Goal: Task Accomplishment & Management: Manage account settings

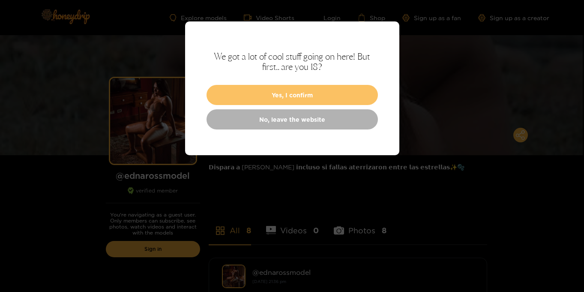
click at [312, 98] on button "Yes, I confirm" at bounding box center [292, 95] width 171 height 20
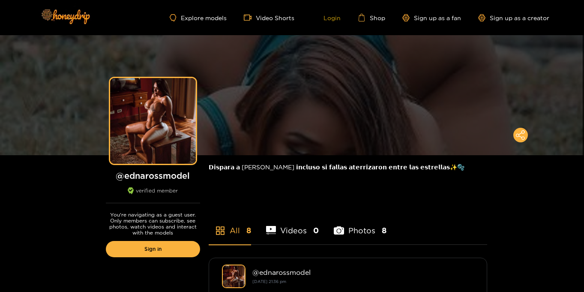
click at [335, 19] on link "Login" at bounding box center [325, 18] width 29 height 8
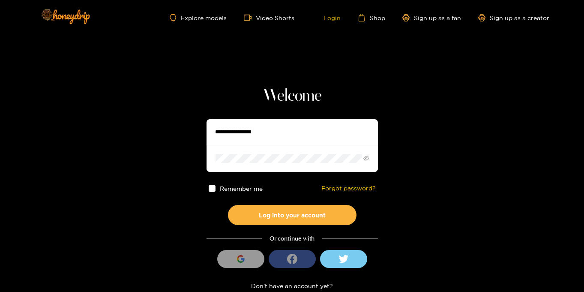
type input "**********"
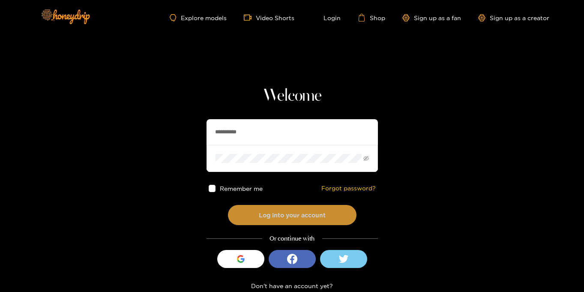
click at [316, 212] on button "Log into your account" at bounding box center [292, 215] width 129 height 20
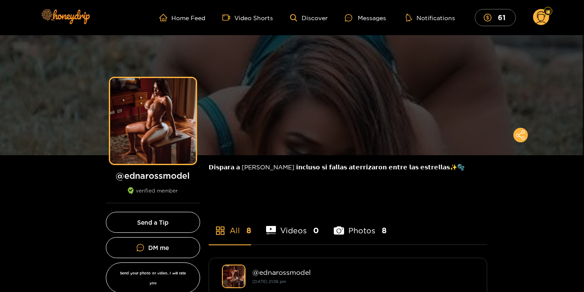
click at [542, 19] on circle at bounding box center [541, 17] width 16 height 16
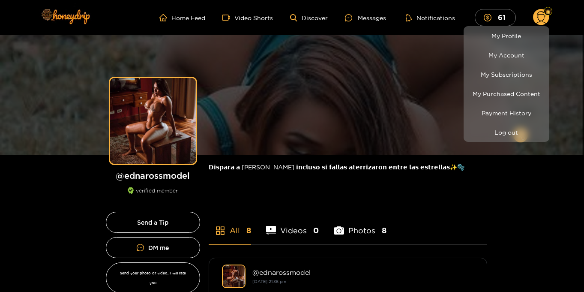
click at [564, 218] on div at bounding box center [292, 146] width 584 height 292
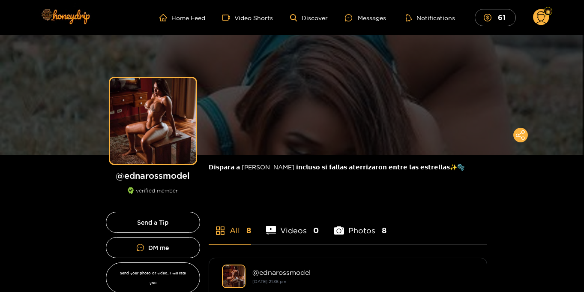
click at [543, 15] on circle at bounding box center [541, 17] width 16 height 16
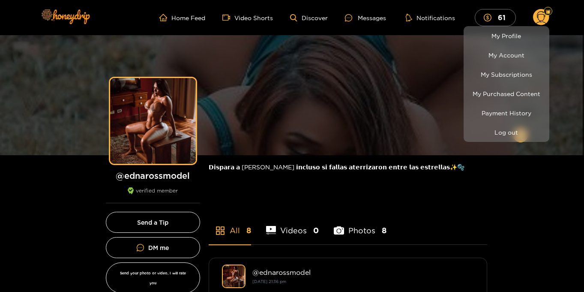
drag, startPoint x: 564, startPoint y: 234, endPoint x: 560, endPoint y: 160, distance: 73.8
click at [564, 225] on div at bounding box center [292, 146] width 584 height 292
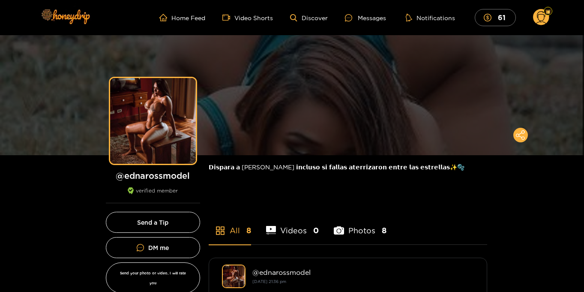
click at [542, 22] on circle at bounding box center [541, 17] width 16 height 16
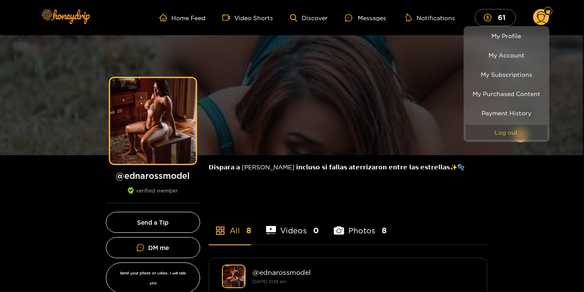
click at [512, 131] on button "Log out" at bounding box center [506, 132] width 81 height 15
